Goal: Information Seeking & Learning: Learn about a topic

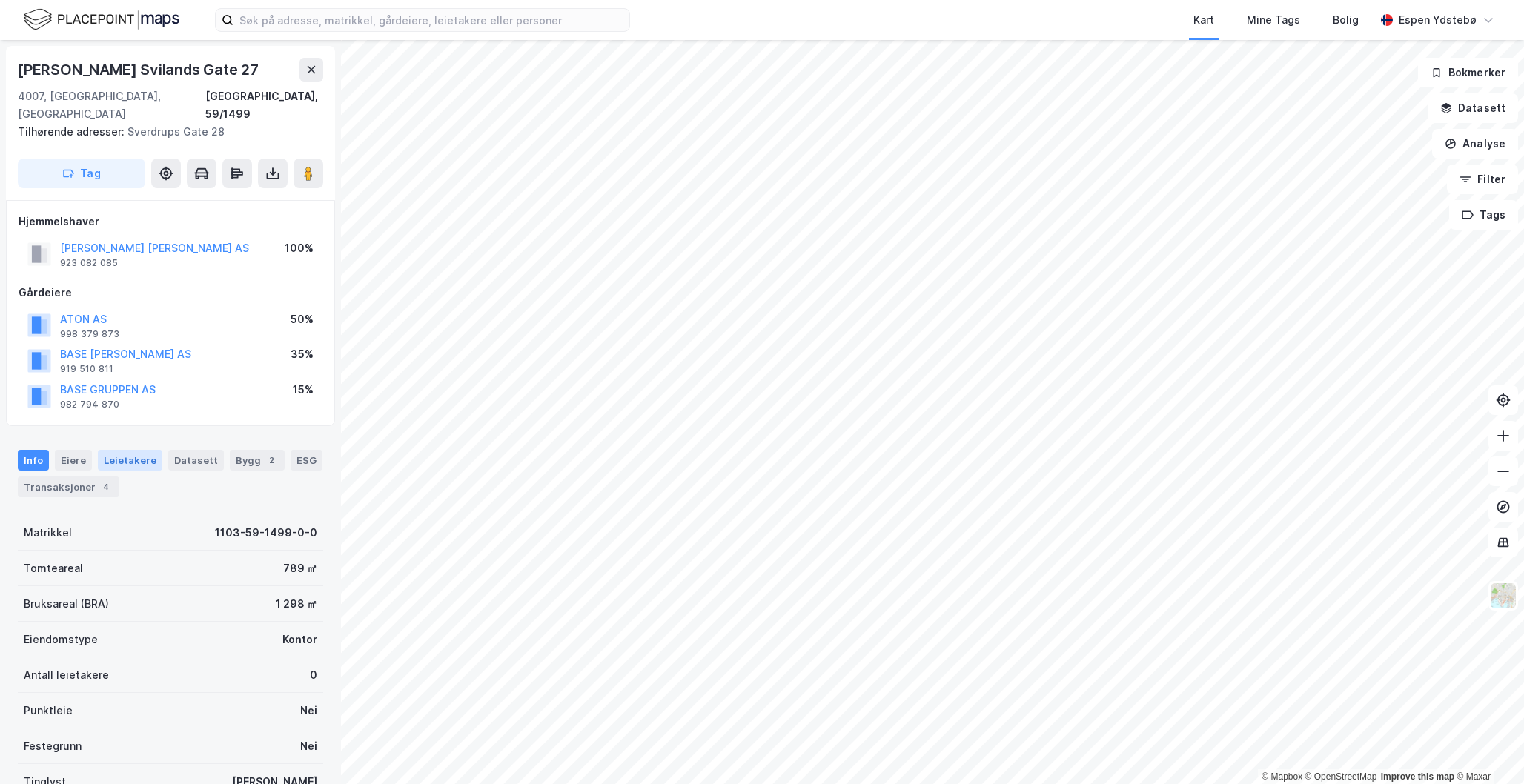
click at [131, 450] on div "Leietakere" at bounding box center [130, 461] width 64 height 21
